Goal: Information Seeking & Learning: Learn about a topic

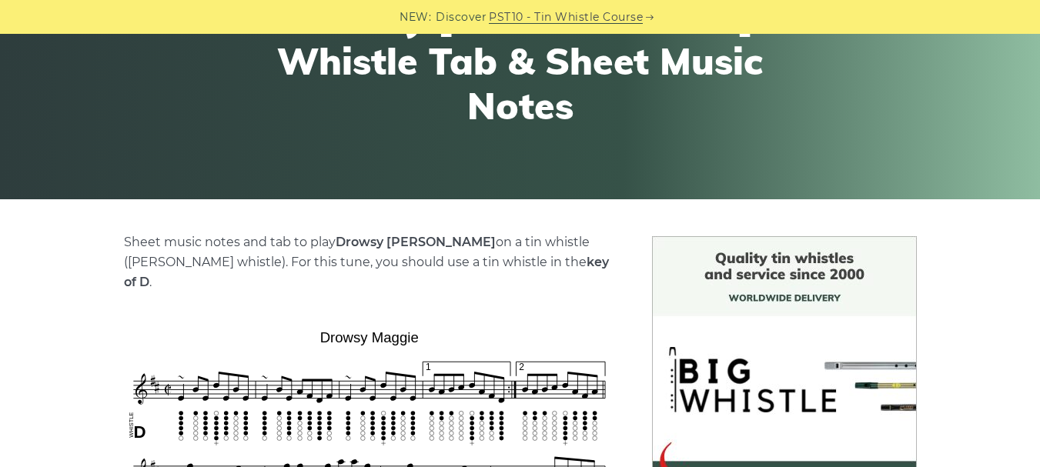
scroll to position [154, 0]
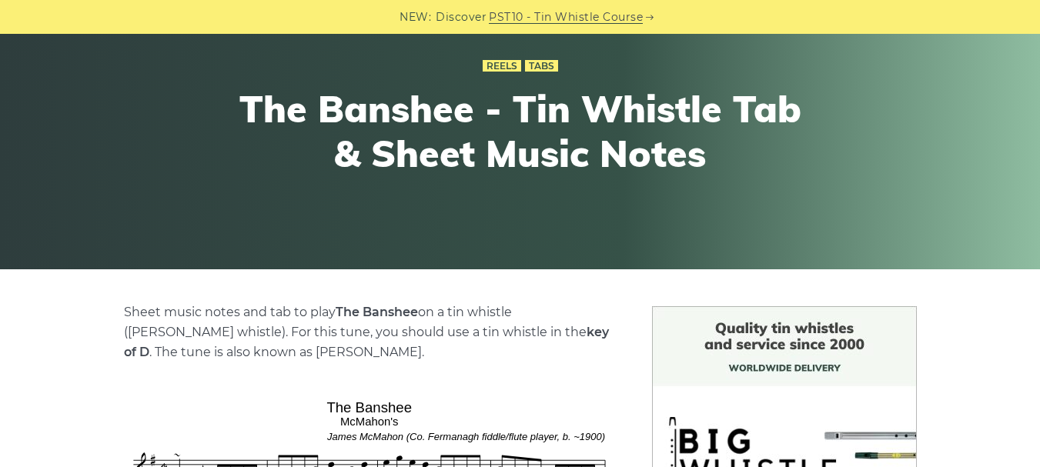
scroll to position [385, 0]
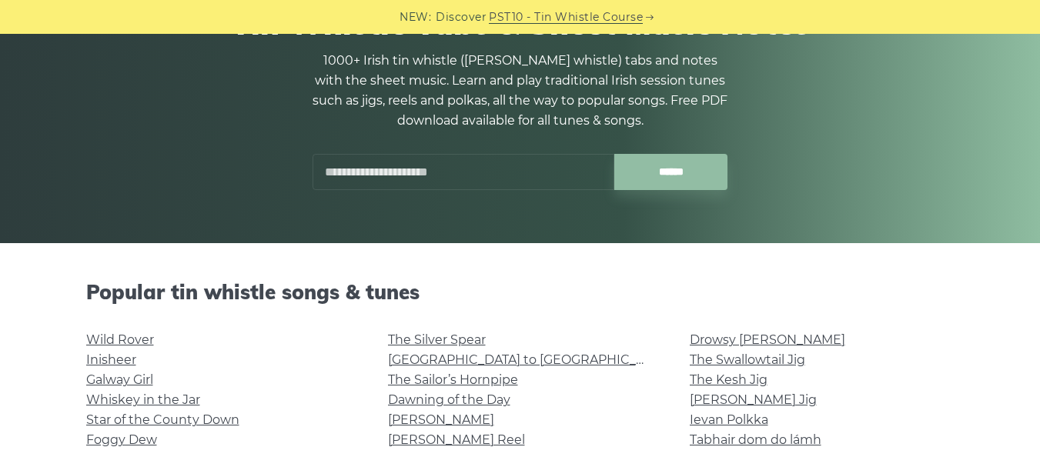
scroll to position [385, 0]
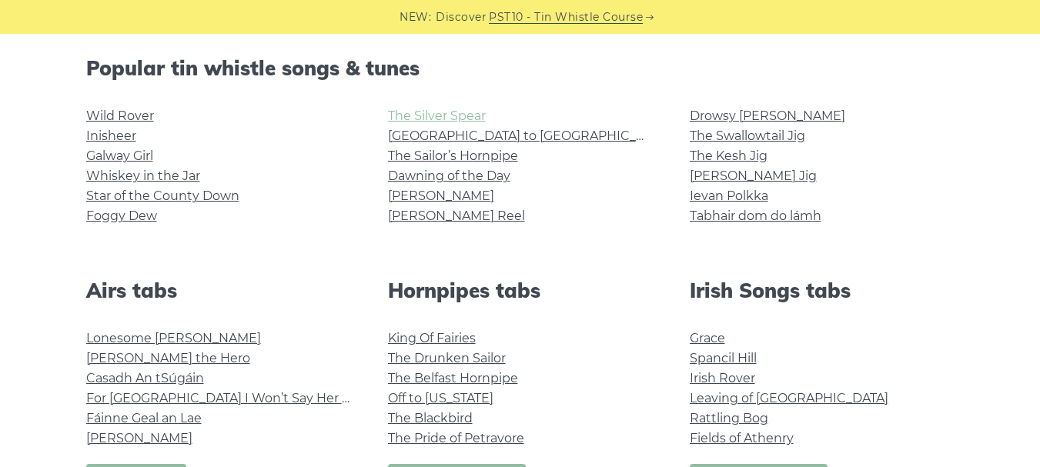
click at [430, 115] on link "The Silver Spear" at bounding box center [437, 116] width 98 height 15
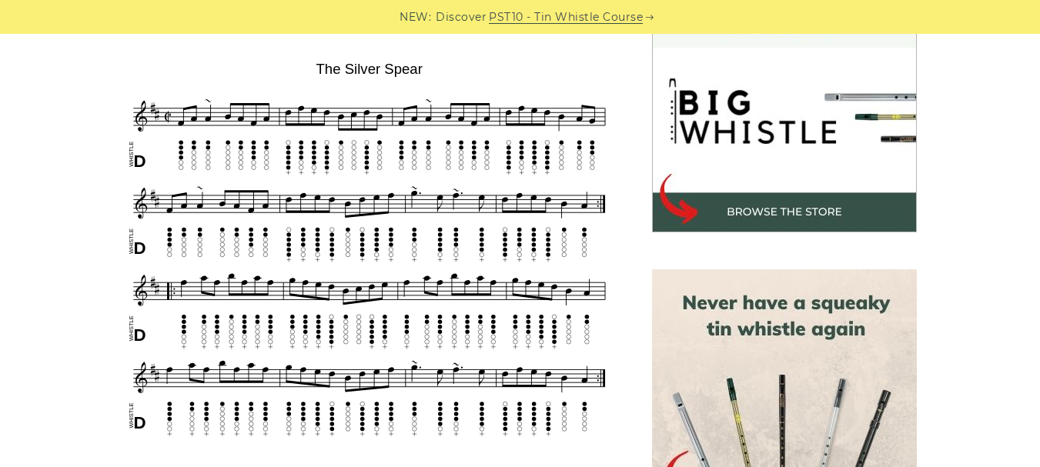
scroll to position [308, 0]
